Goal: Information Seeking & Learning: Find specific fact

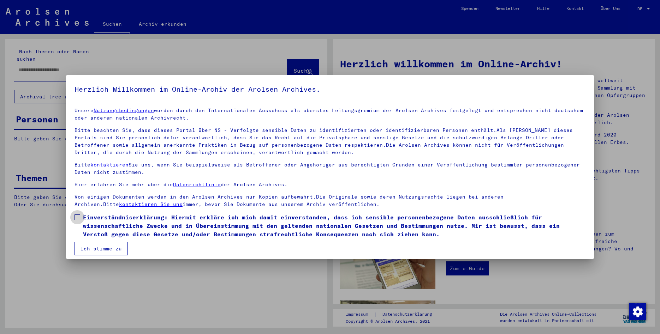
click at [80, 217] on label "Einverständniserklärung: Hiermit erkläre ich mich damit einverstanden, dass ich…" at bounding box center [329, 225] width 511 height 25
click at [91, 247] on button "Ich stimme zu" at bounding box center [100, 248] width 53 height 13
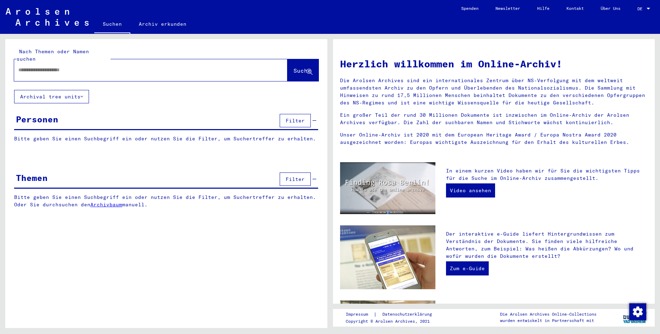
click at [97, 66] on input "text" at bounding box center [142, 69] width 248 height 7
type input "**********"
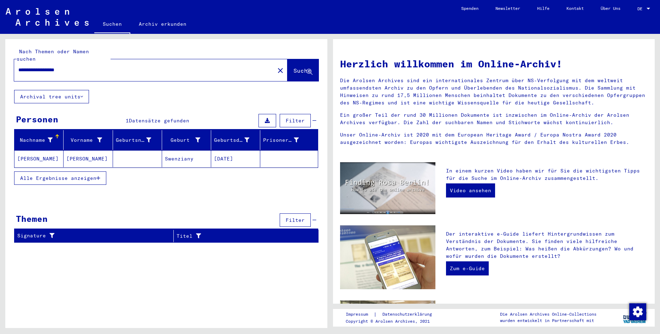
click at [235, 150] on mat-cell "[DATE]" at bounding box center [235, 158] width 49 height 17
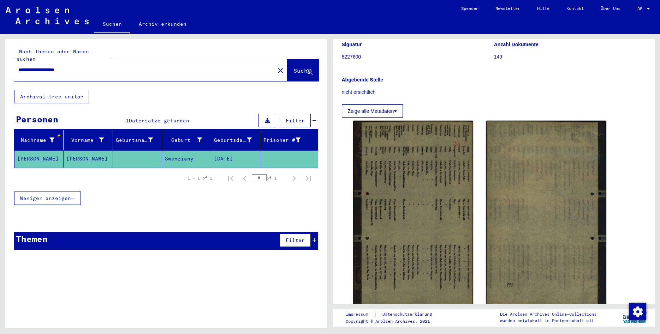
scroll to position [114, 0]
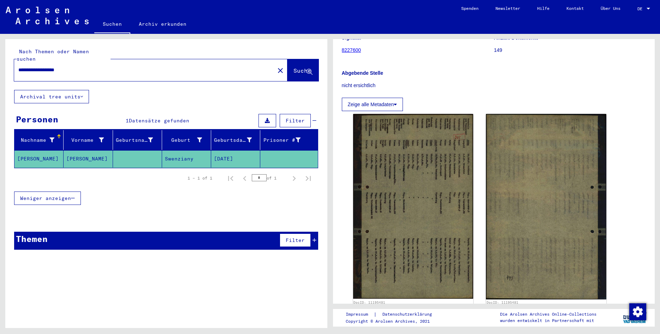
click at [420, 158] on img at bounding box center [413, 206] width 120 height 185
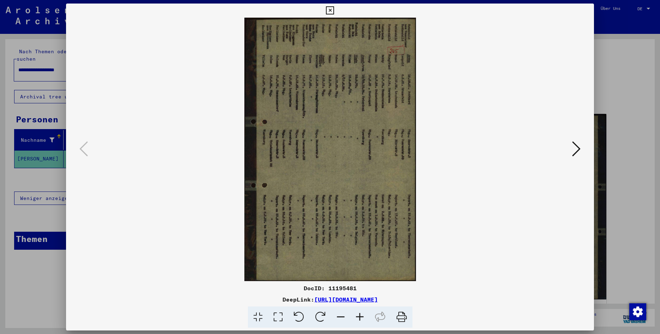
click at [296, 317] on icon at bounding box center [299, 318] width 22 height 22
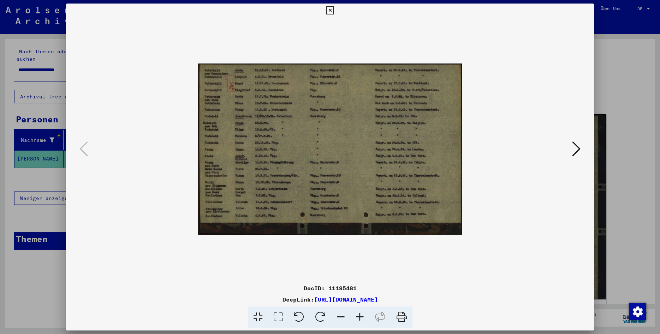
click at [361, 321] on icon at bounding box center [359, 318] width 19 height 22
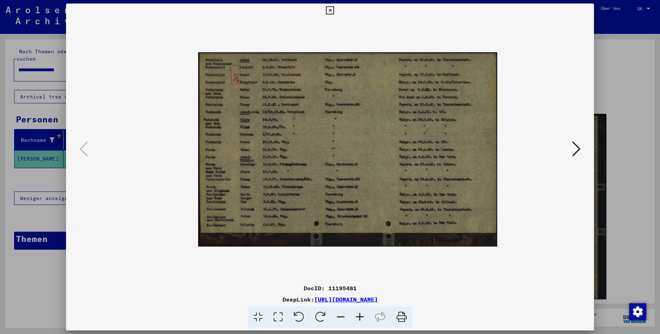
click at [361, 321] on icon at bounding box center [359, 318] width 19 height 22
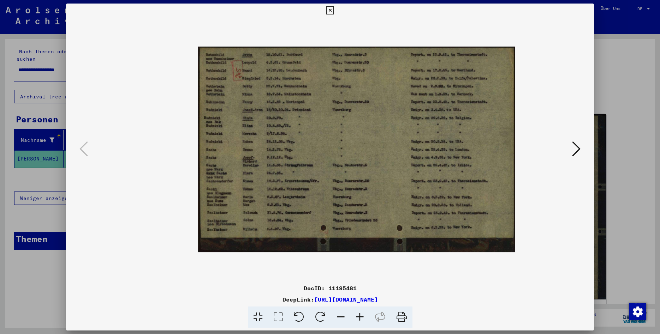
click at [361, 321] on icon at bounding box center [359, 318] width 19 height 22
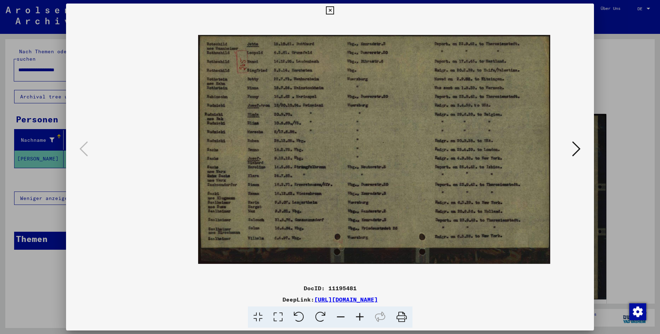
click at [361, 321] on icon at bounding box center [359, 318] width 19 height 22
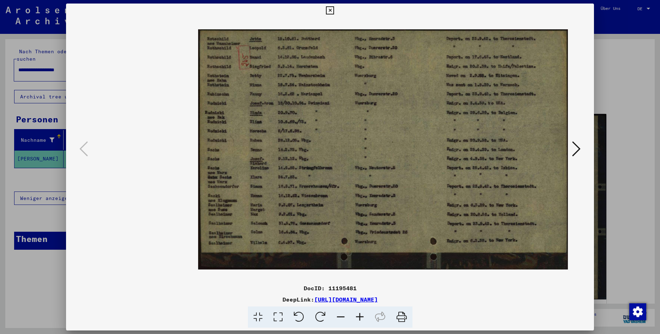
click at [361, 321] on icon at bounding box center [359, 318] width 19 height 22
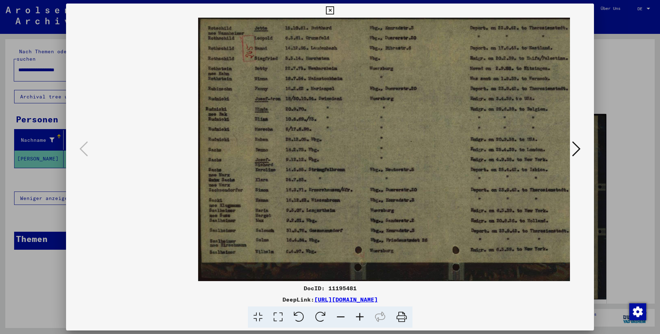
click at [361, 321] on icon at bounding box center [359, 318] width 19 height 22
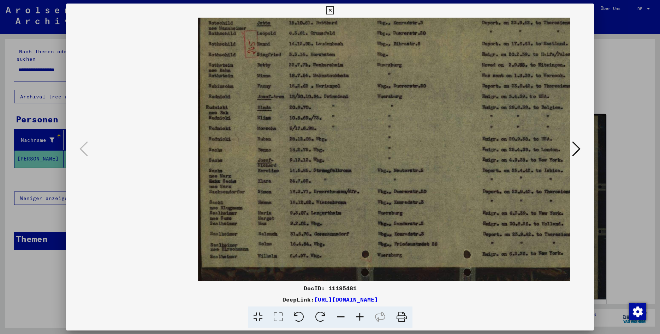
click at [361, 321] on icon at bounding box center [359, 318] width 19 height 22
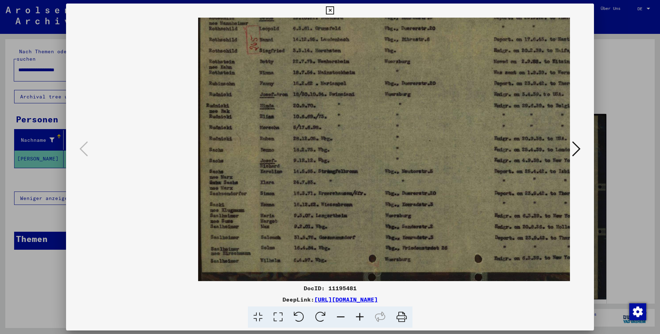
click at [361, 321] on icon at bounding box center [359, 318] width 19 height 22
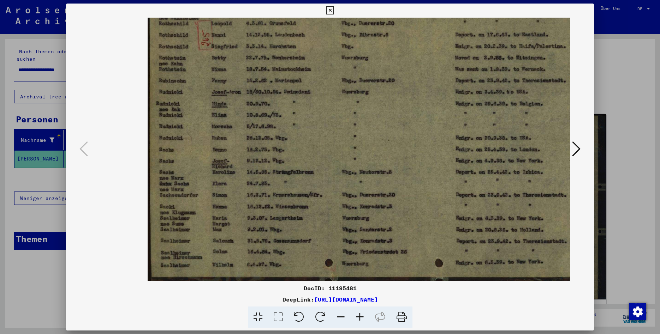
scroll to position [0, 69]
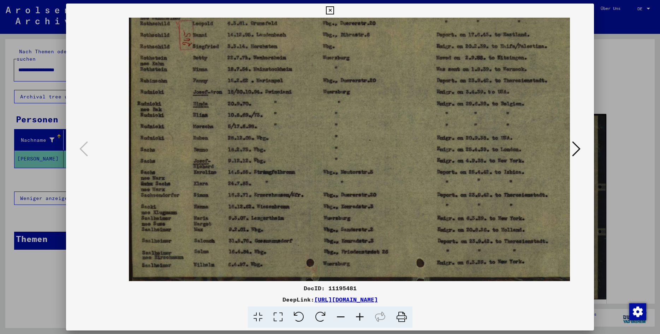
drag, startPoint x: 277, startPoint y: 98, endPoint x: 207, endPoint y: 103, distance: 69.3
click at [207, 103] on img at bounding box center [358, 149] width 458 height 298
